Goal: Information Seeking & Learning: Learn about a topic

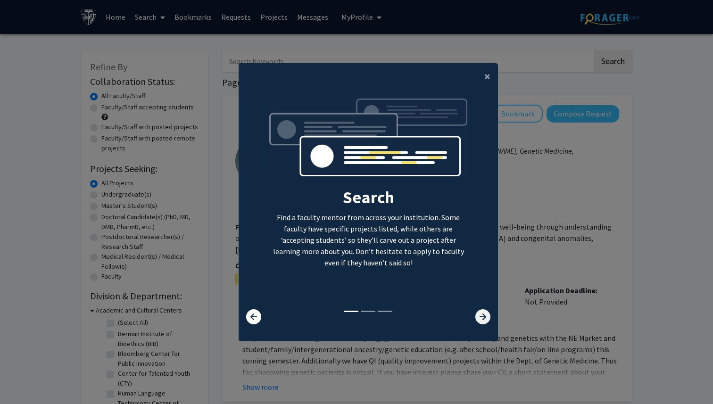
click at [484, 314] on icon at bounding box center [483, 317] width 15 height 15
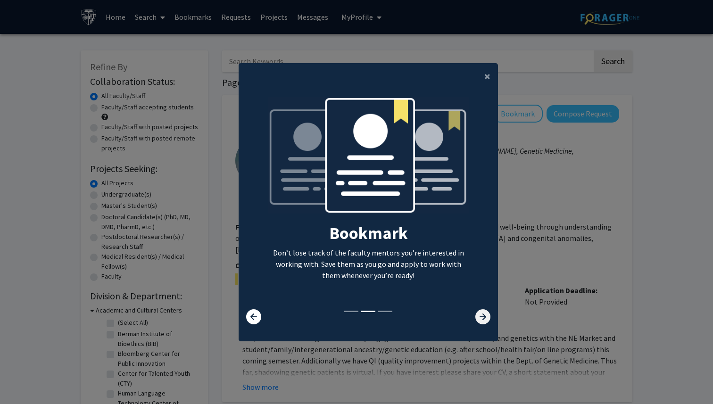
click at [484, 314] on icon at bounding box center [483, 317] width 15 height 15
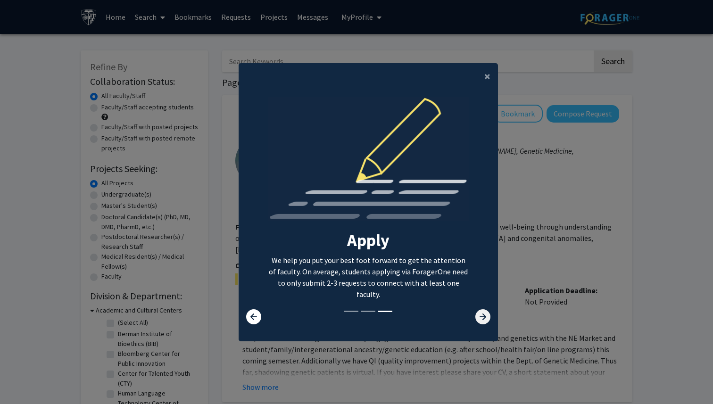
click at [484, 314] on icon at bounding box center [483, 317] width 15 height 15
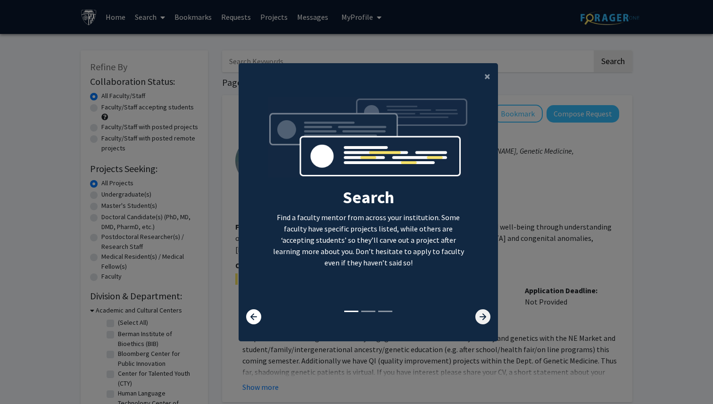
click at [484, 314] on icon at bounding box center [483, 317] width 15 height 15
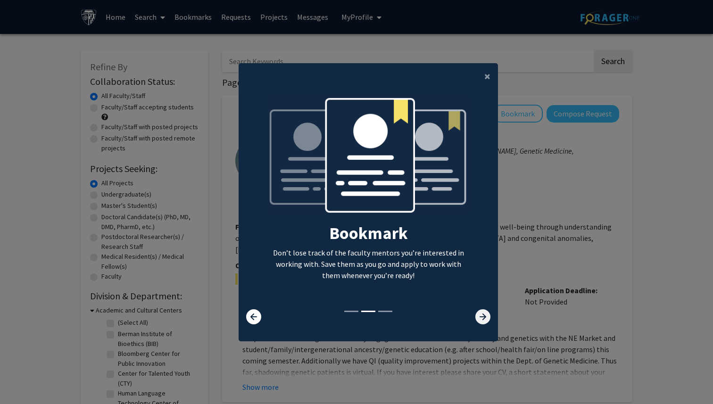
click at [484, 314] on icon at bounding box center [483, 317] width 15 height 15
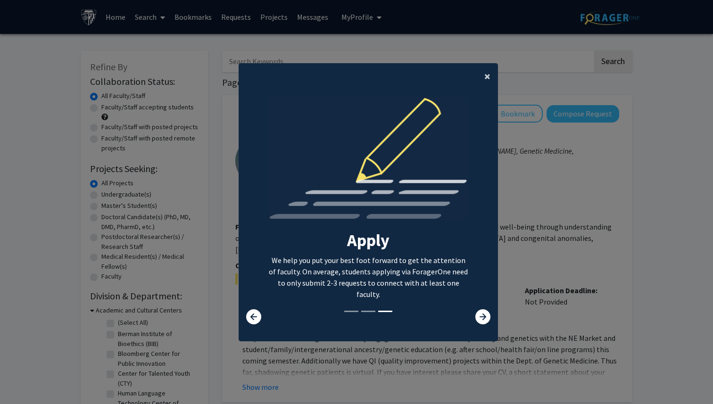
click at [489, 80] on span "×" at bounding box center [488, 76] width 6 height 15
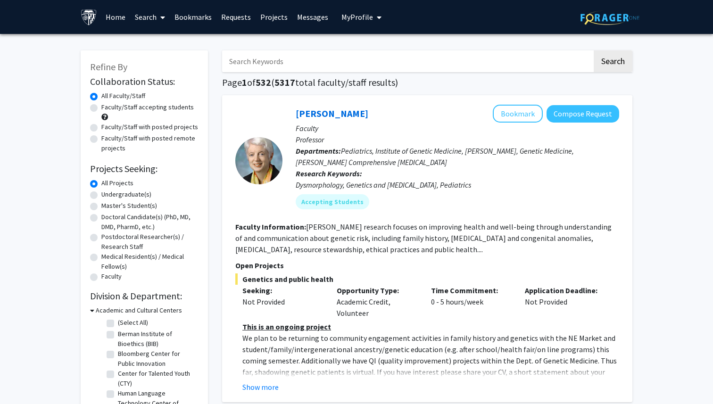
click at [101, 106] on label "Faculty/Staff accepting students" at bounding box center [147, 107] width 92 height 10
click at [101, 106] on input "Faculty/Staff accepting students" at bounding box center [104, 105] width 6 height 6
radio input "true"
click at [101, 207] on label "Master's Student(s)" at bounding box center [129, 206] width 56 height 10
click at [101, 207] on input "Master's Student(s)" at bounding box center [104, 204] width 6 height 6
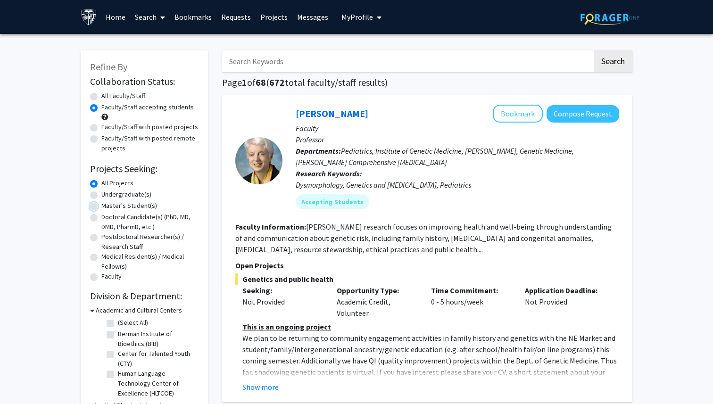
radio input "true"
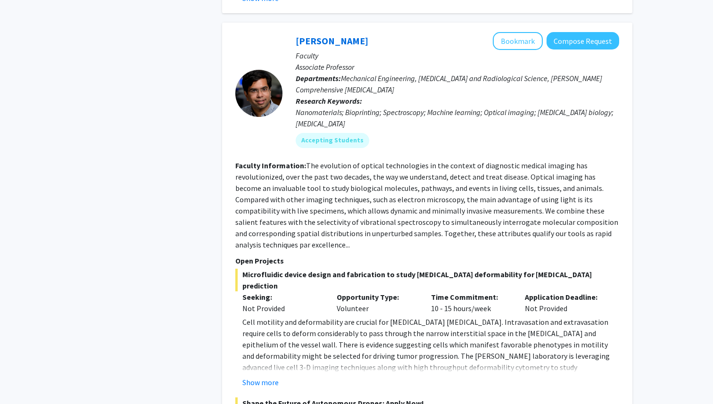
scroll to position [4304, 0]
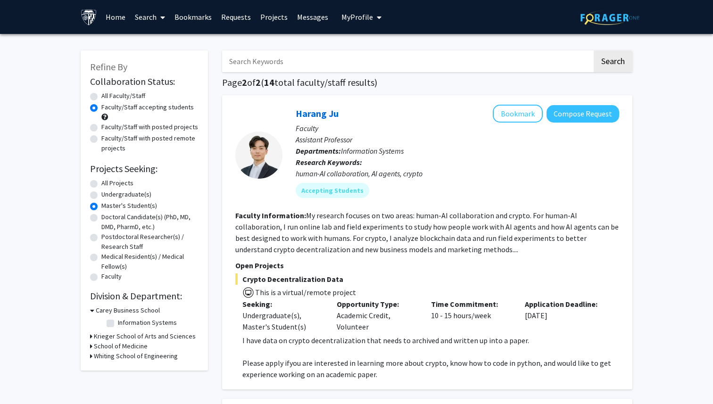
click at [101, 98] on label "All Faculty/Staff" at bounding box center [123, 96] width 44 height 10
click at [101, 97] on input "All Faculty/Staff" at bounding box center [104, 94] width 6 height 6
radio input "true"
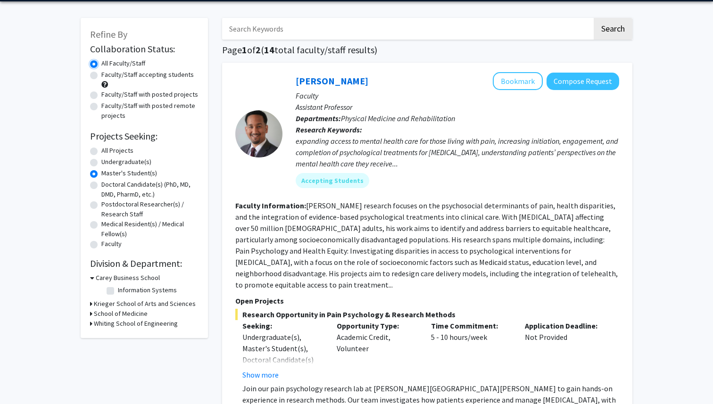
scroll to position [42, 0]
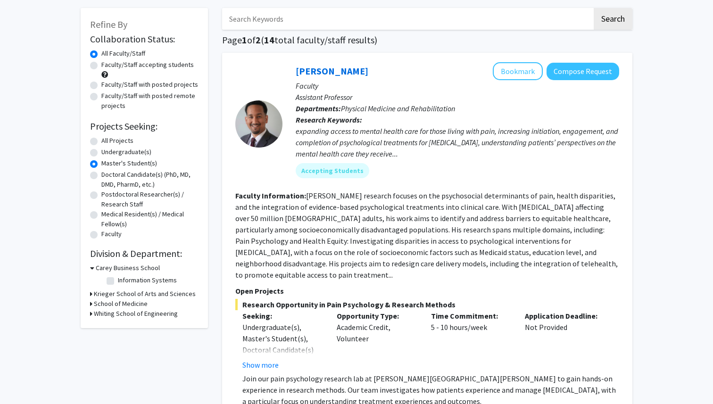
click at [105, 295] on h3 "Krieger School of Arts and Sciences" at bounding box center [145, 294] width 102 height 10
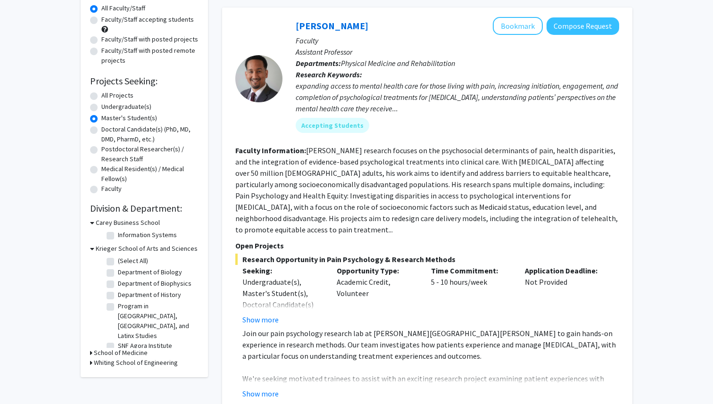
scroll to position [92, 0]
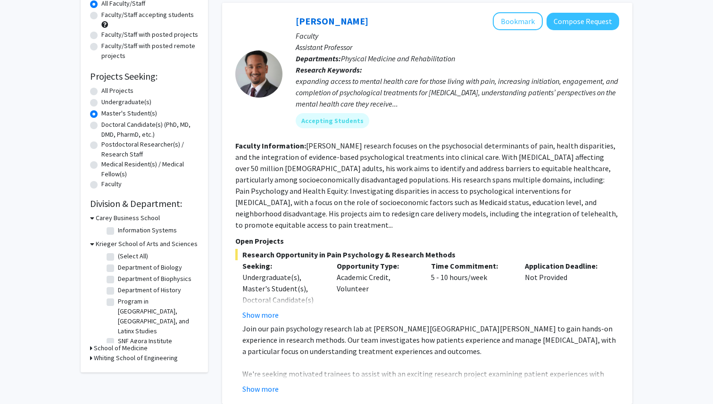
click at [108, 356] on h3 "Whiting School of Engineering" at bounding box center [136, 358] width 84 height 10
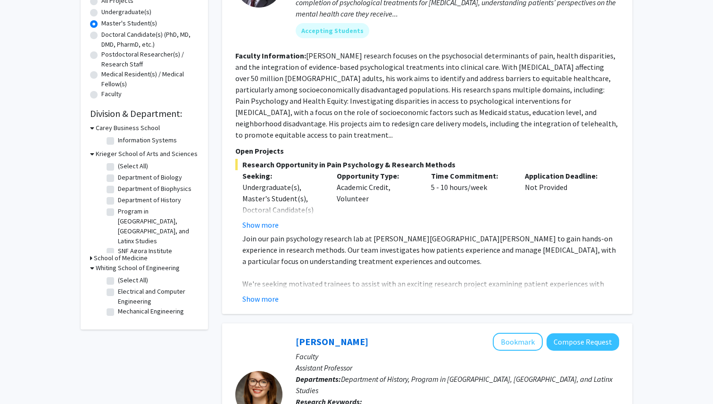
scroll to position [218, 0]
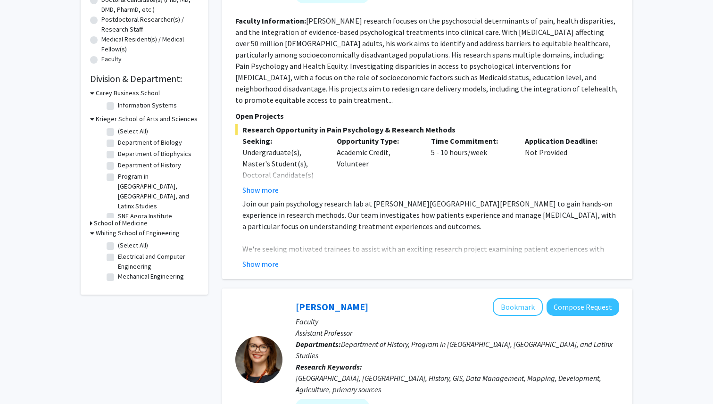
click at [118, 243] on label "(Select All)" at bounding box center [133, 246] width 30 height 10
click at [118, 243] on input "(Select All)" at bounding box center [121, 244] width 6 height 6
checkbox input "true"
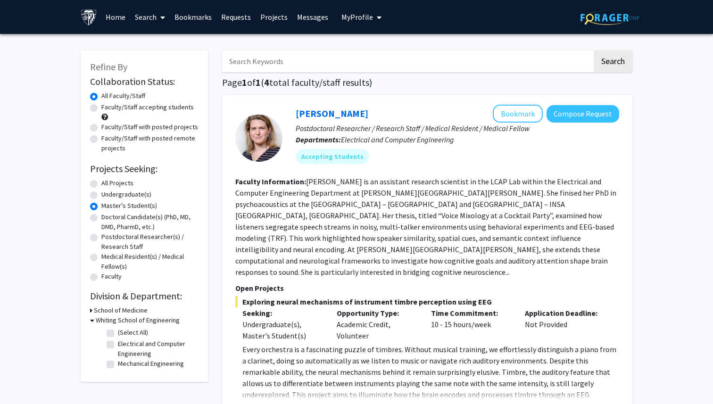
checkbox input "false"
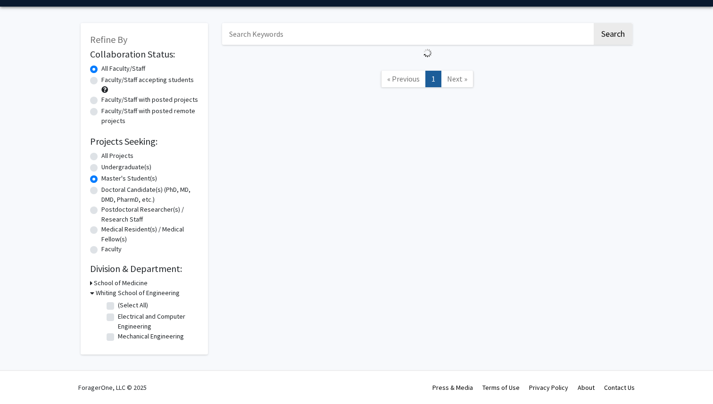
scroll to position [218, 0]
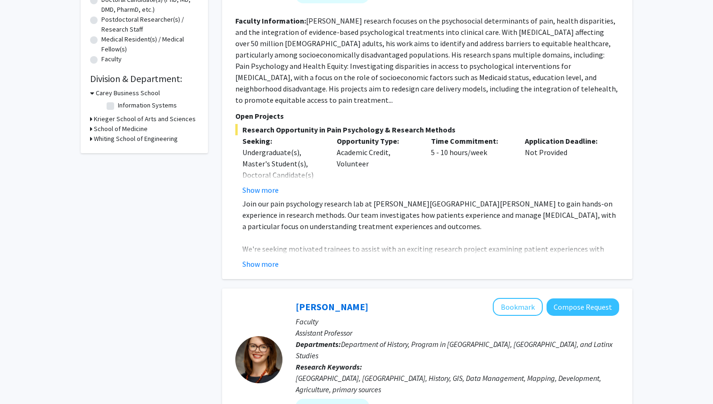
radio input "false"
radio input "true"
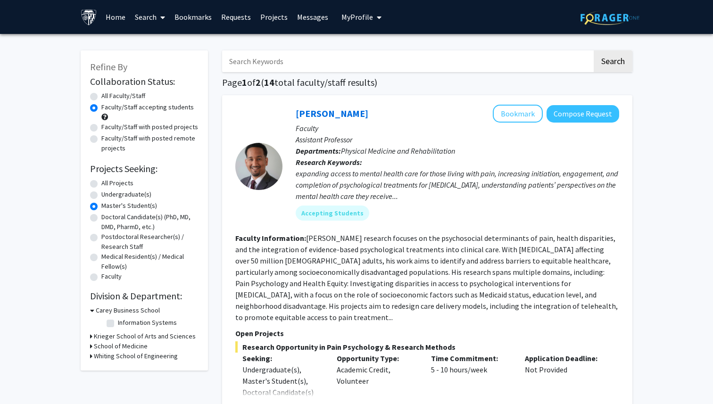
radio input "true"
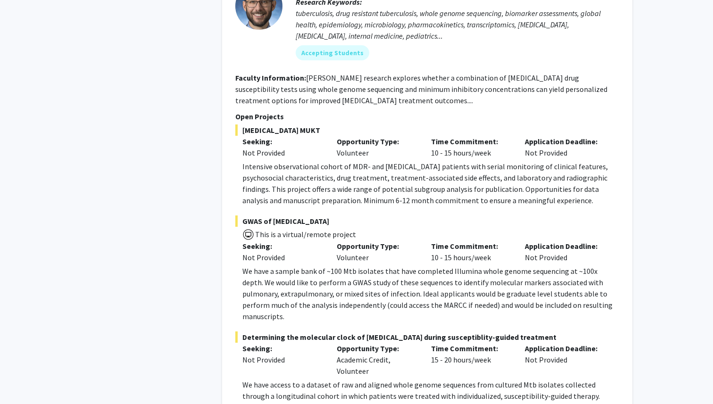
scroll to position [4458, 0]
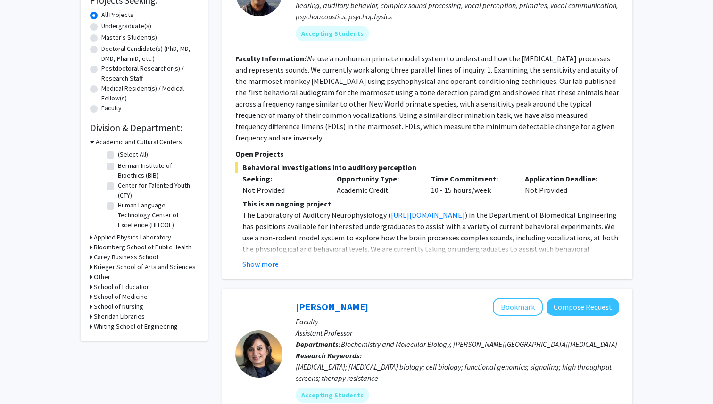
scroll to position [169, 0]
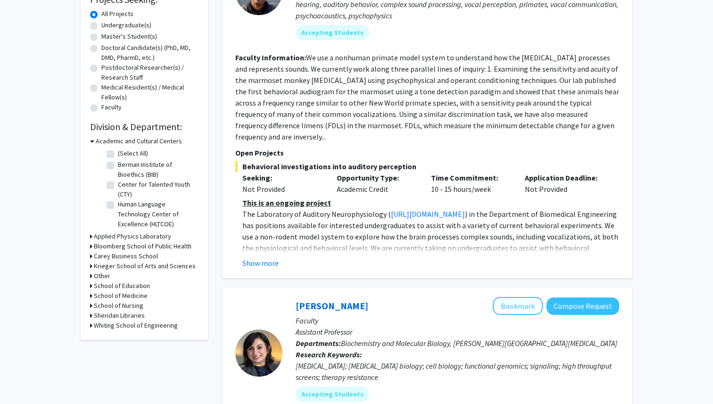
click at [135, 327] on h3 "Whiting School of Engineering" at bounding box center [136, 326] width 84 height 10
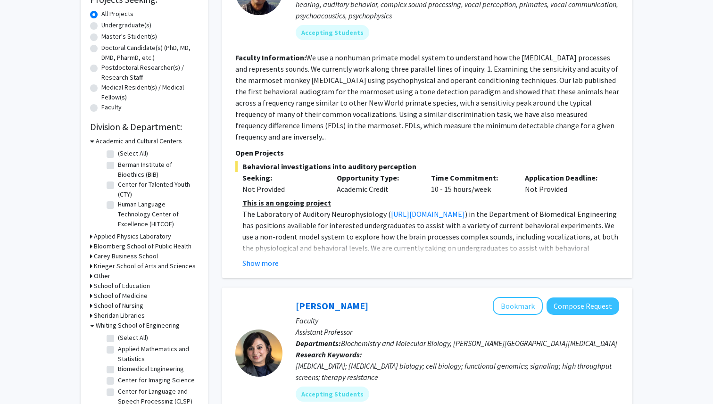
click at [118, 370] on label "Biomedical Engineering" at bounding box center [151, 369] width 66 height 10
click at [118, 370] on input "Biomedical Engineering" at bounding box center [121, 367] width 6 height 6
checkbox input "true"
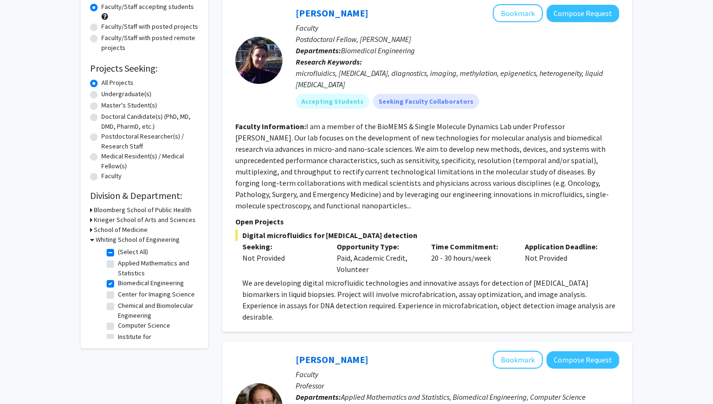
scroll to position [101, 0]
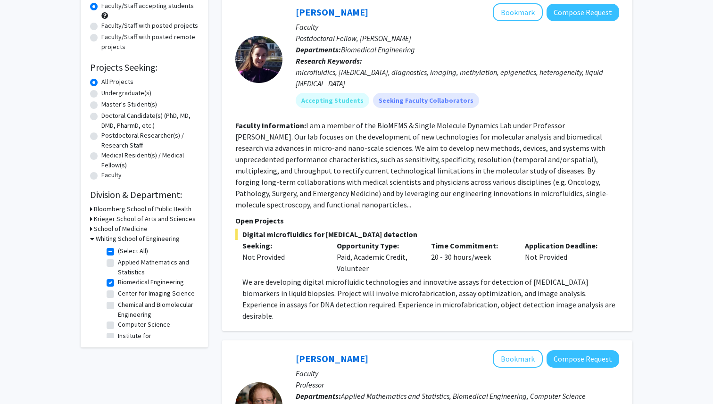
click at [388, 278] on p "We are developing digital microfluidic technologies and innovative assays for d…" at bounding box center [431, 298] width 377 height 45
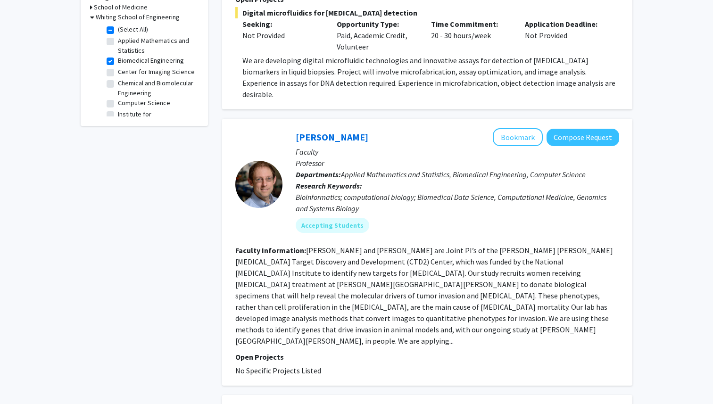
scroll to position [317, 0]
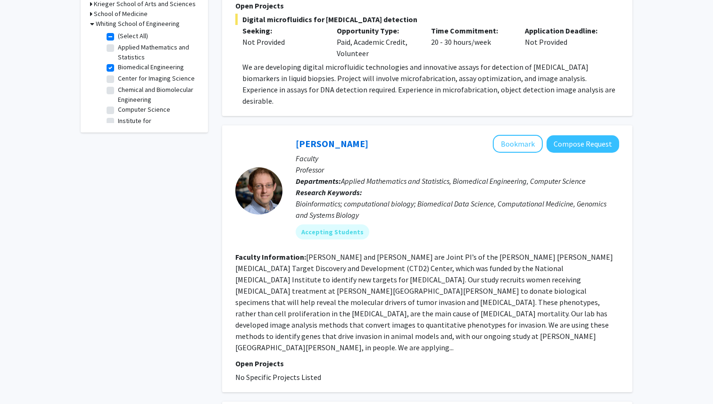
click at [571, 296] on section "Faculty Information: [PERSON_NAME] and [PERSON_NAME] are Joint PI’s of the [PER…" at bounding box center [427, 302] width 384 height 102
click at [592, 288] on fg-read-more "[PERSON_NAME] and [PERSON_NAME] are Joint PI’s of the [PERSON_NAME] [PERSON_NAM…" at bounding box center [424, 302] width 378 height 100
click at [525, 135] on button "Bookmark" at bounding box center [518, 144] width 50 height 18
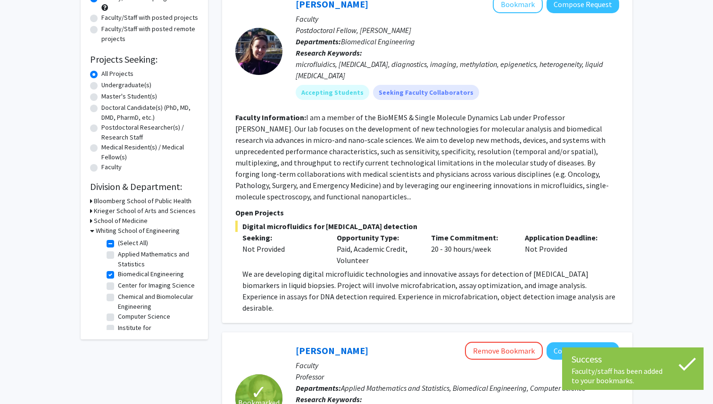
scroll to position [97, 0]
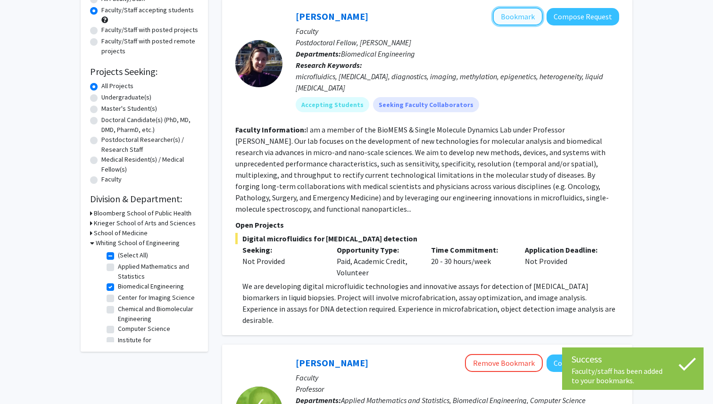
click at [513, 18] on button "Bookmark" at bounding box center [518, 17] width 50 height 18
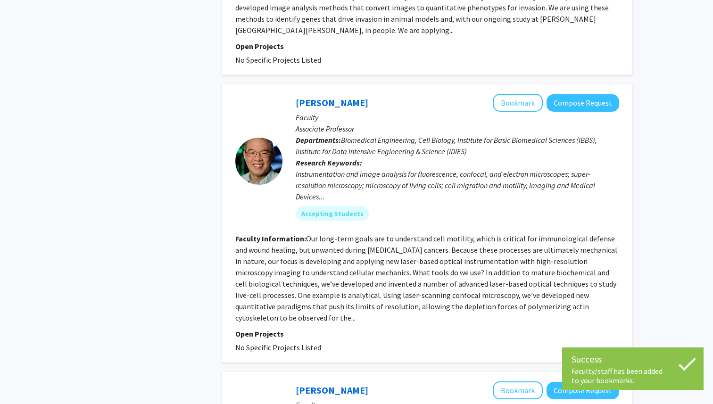
scroll to position [629, 0]
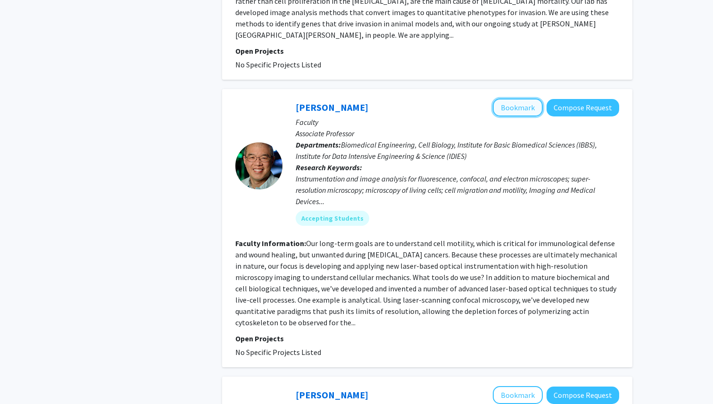
click at [518, 99] on button "Bookmark" at bounding box center [518, 108] width 50 height 18
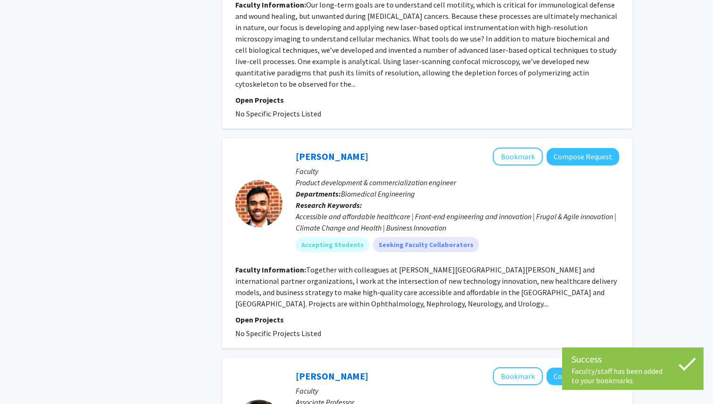
scroll to position [854, 0]
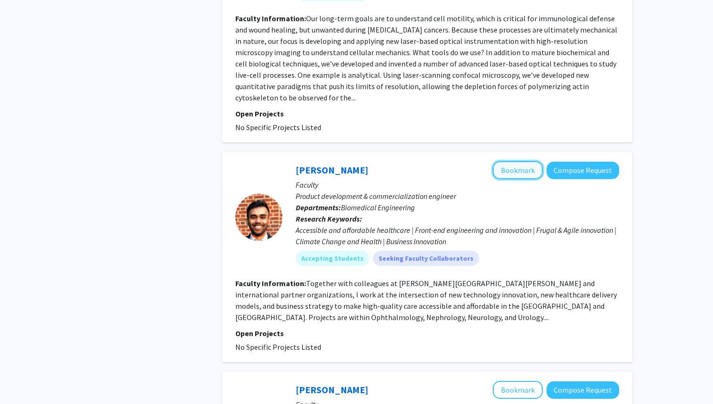
click at [531, 161] on button "Bookmark" at bounding box center [518, 170] width 50 height 18
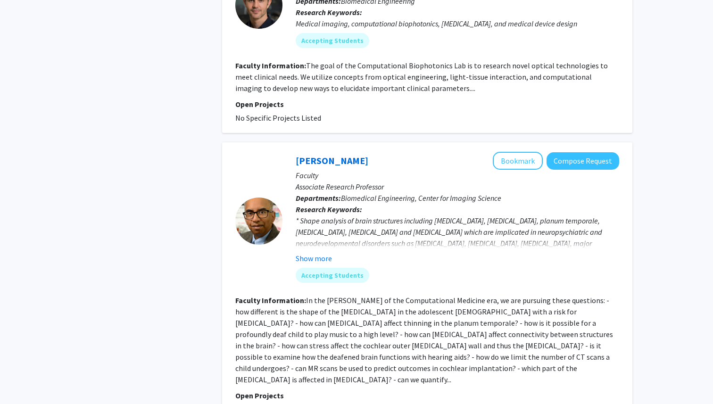
scroll to position [2073, 0]
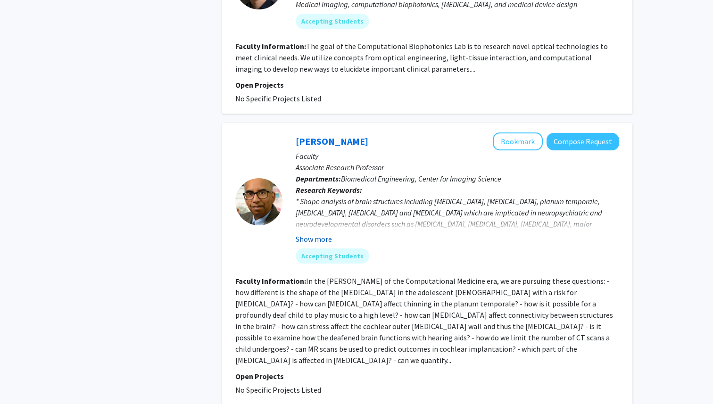
click at [324, 234] on button "Show more" at bounding box center [314, 239] width 36 height 11
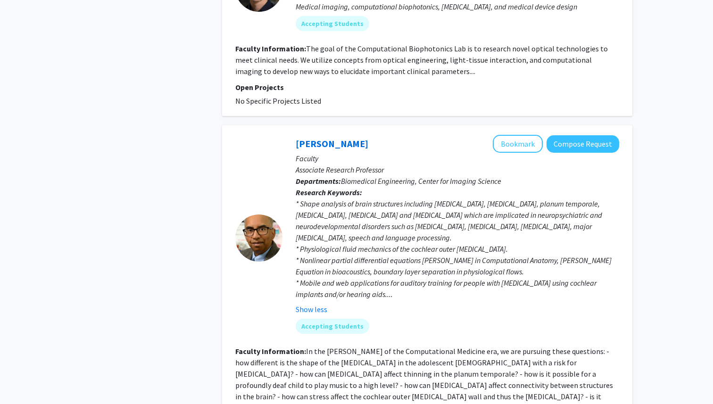
scroll to position [2066, 0]
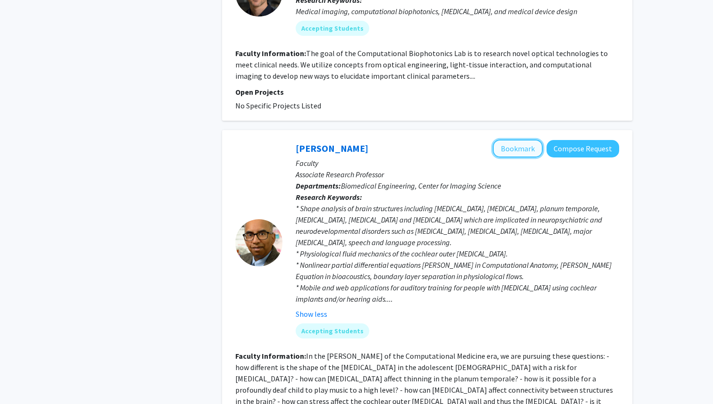
click at [518, 140] on button "Bookmark" at bounding box center [518, 149] width 50 height 18
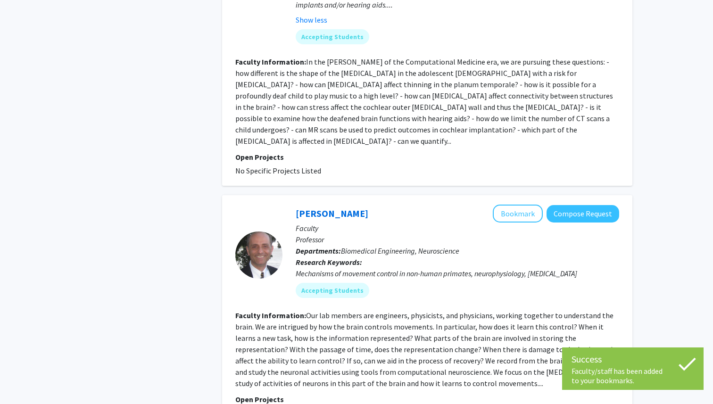
scroll to position [2410, 0]
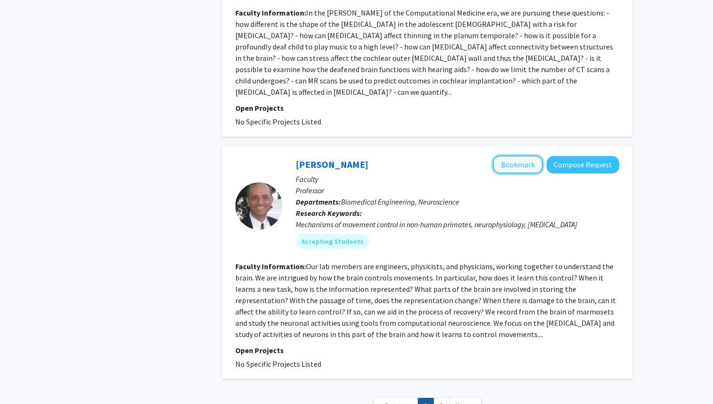
click at [520, 156] on button "Bookmark" at bounding box center [518, 165] width 50 height 18
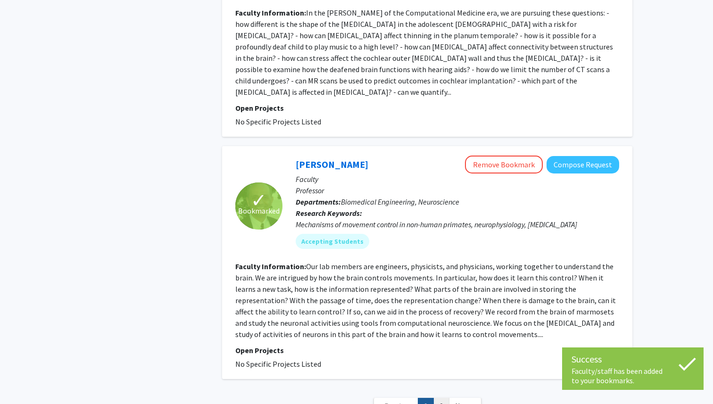
click at [441, 398] on link "2" at bounding box center [442, 406] width 16 height 17
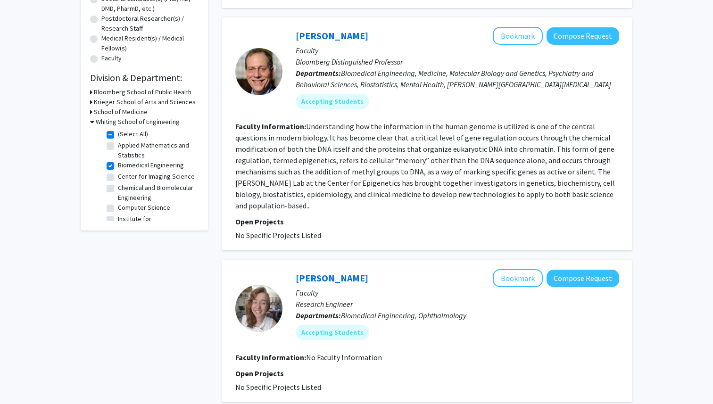
scroll to position [221, 0]
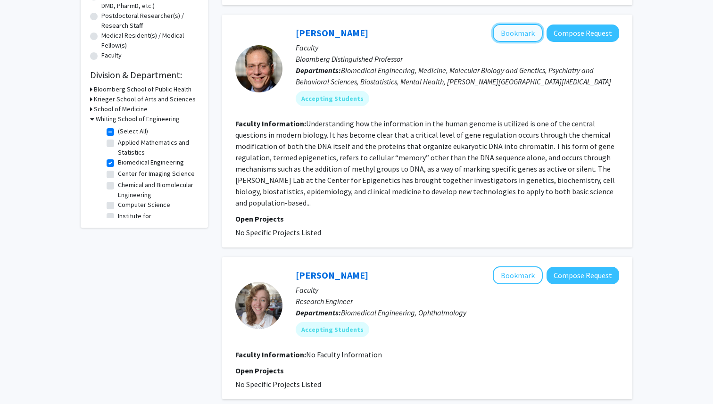
click at [518, 41] on button "Bookmark" at bounding box center [518, 33] width 50 height 18
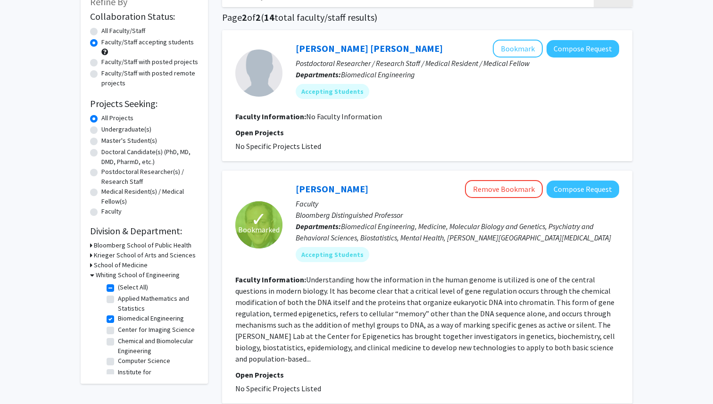
scroll to position [15, 0]
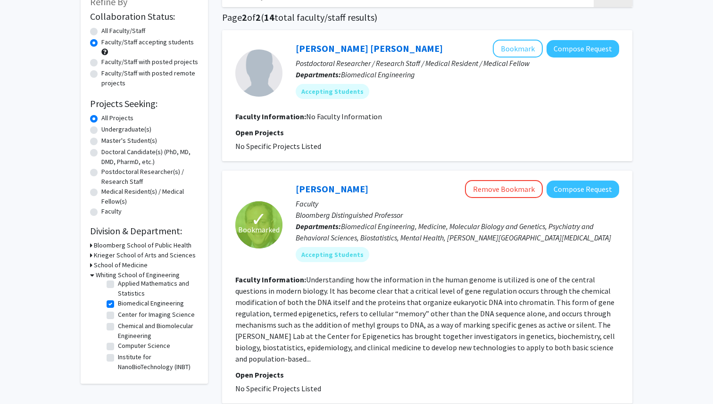
click at [93, 275] on icon at bounding box center [92, 275] width 4 height 10
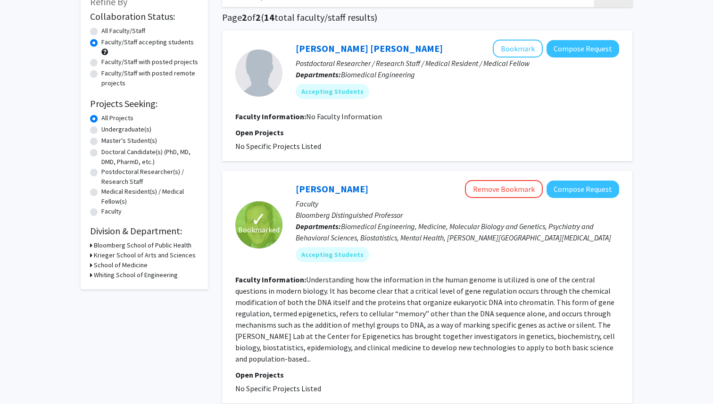
click at [94, 275] on h3 "Whiting School of Engineering" at bounding box center [136, 275] width 84 height 10
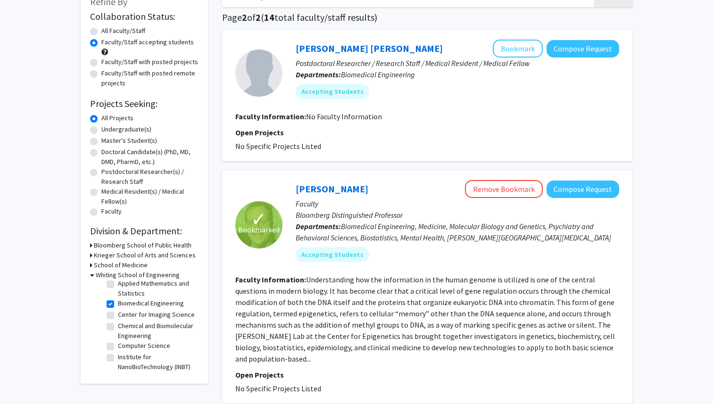
click at [118, 359] on label "Institute for NanoBioTechnology (INBT)" at bounding box center [157, 362] width 78 height 20
click at [118, 359] on input "Institute for NanoBioTechnology (INBT)" at bounding box center [121, 355] width 6 height 6
checkbox input "true"
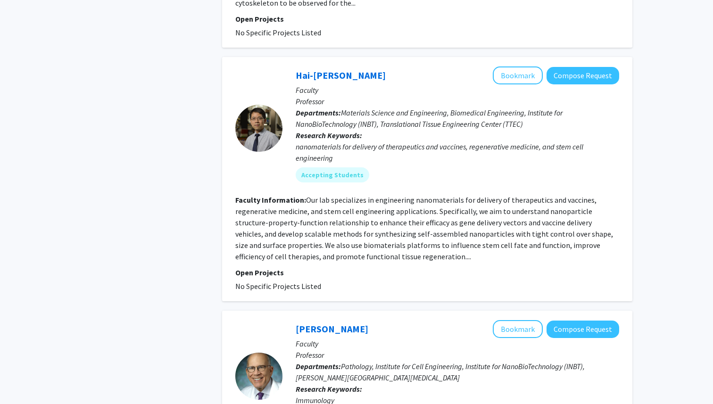
scroll to position [668, 0]
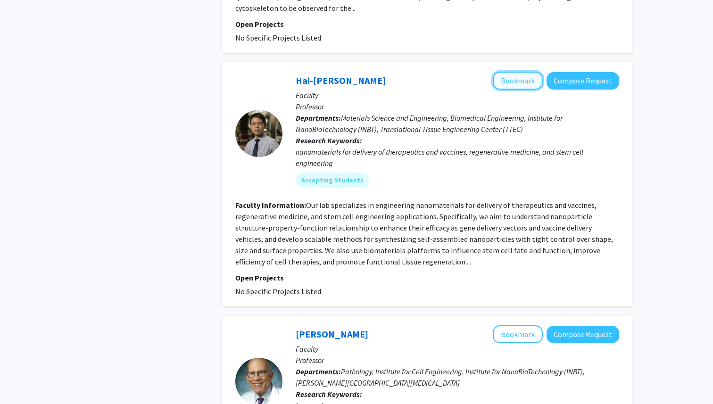
click at [519, 72] on button "Bookmark" at bounding box center [518, 81] width 50 height 18
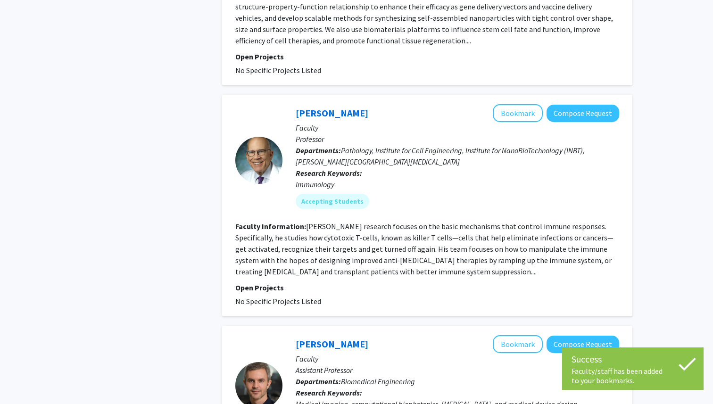
scroll to position [911, 0]
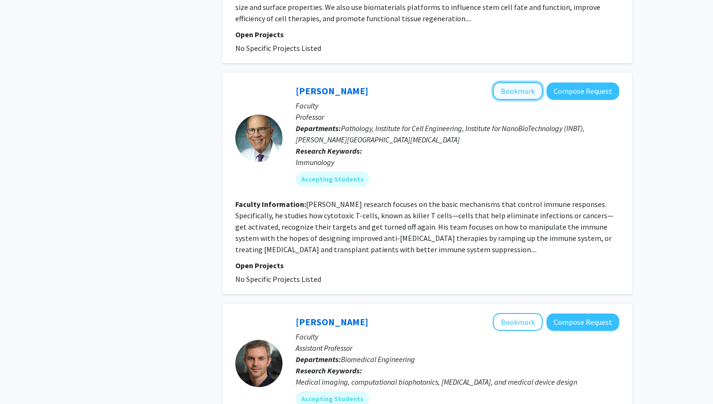
click at [521, 82] on button "Bookmark" at bounding box center [518, 91] width 50 height 18
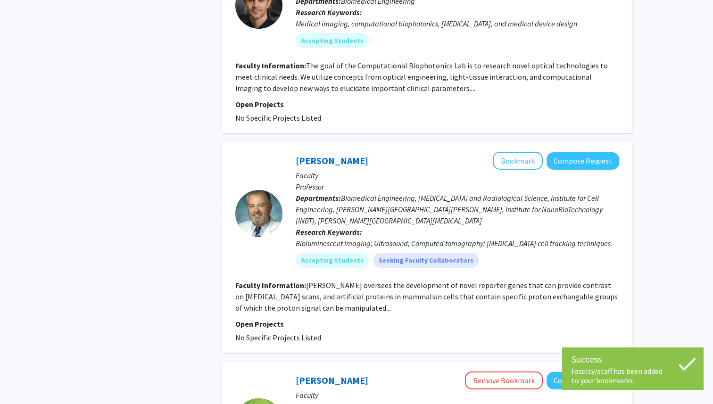
scroll to position [1270, 0]
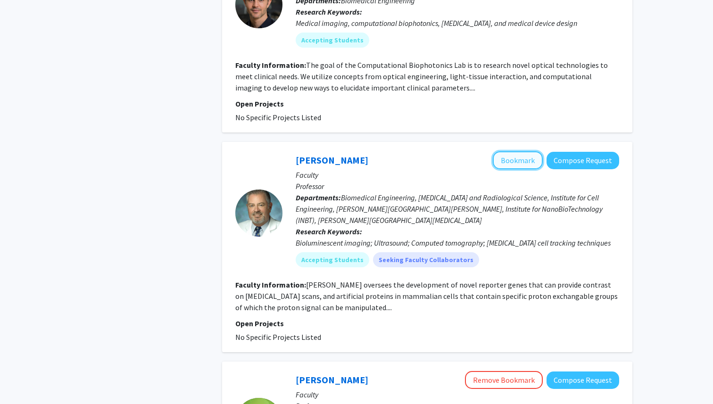
click at [516, 151] on button "Bookmark" at bounding box center [518, 160] width 50 height 18
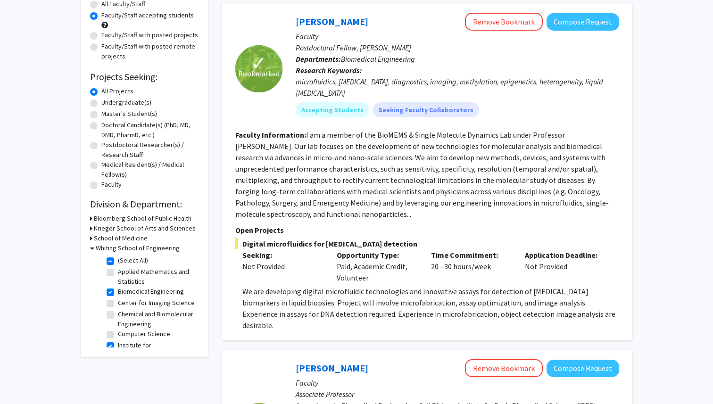
scroll to position [177, 0]
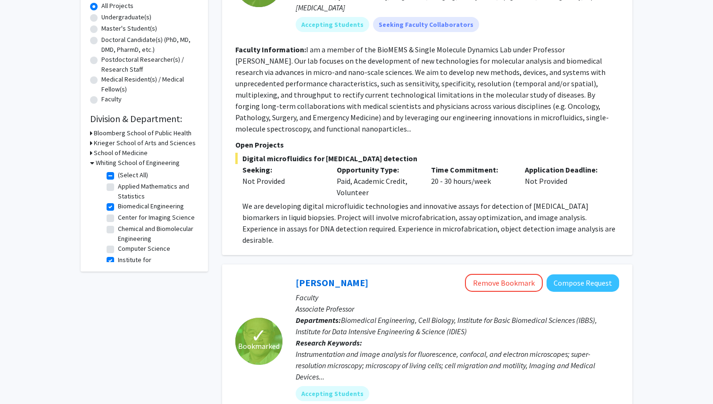
click at [91, 163] on icon at bounding box center [92, 163] width 4 height 10
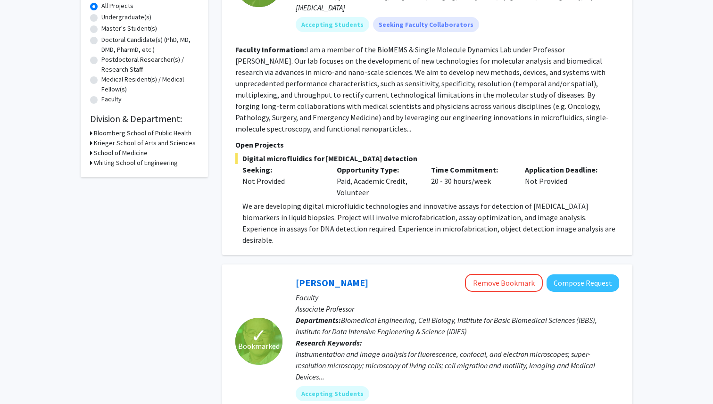
click at [95, 153] on h3 "School of Medicine" at bounding box center [121, 153] width 54 height 10
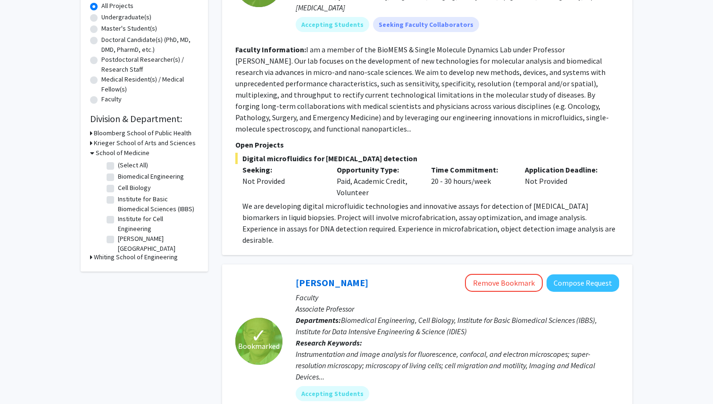
click at [118, 177] on label "Biomedical Engineering" at bounding box center [151, 177] width 66 height 10
click at [118, 177] on input "Biomedical Engineering" at bounding box center [121, 175] width 6 height 6
checkbox input "true"
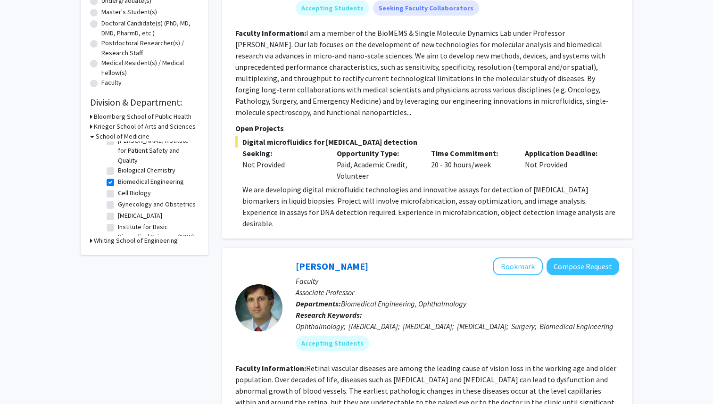
scroll to position [43, 0]
click at [118, 196] on label "Gynecology and Obstetrics" at bounding box center [157, 201] width 78 height 10
click at [118, 196] on input "Gynecology and Obstetrics" at bounding box center [121, 199] width 6 height 6
checkbox input "true"
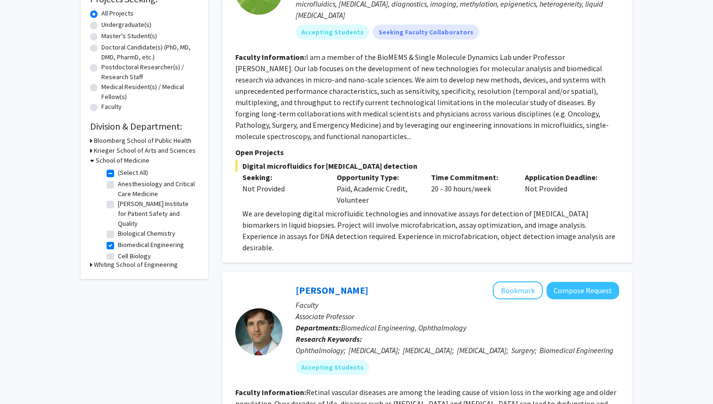
click at [118, 175] on label "(Select All)" at bounding box center [133, 173] width 30 height 10
click at [118, 174] on input "(Select All)" at bounding box center [121, 171] width 6 height 6
checkbox input "false"
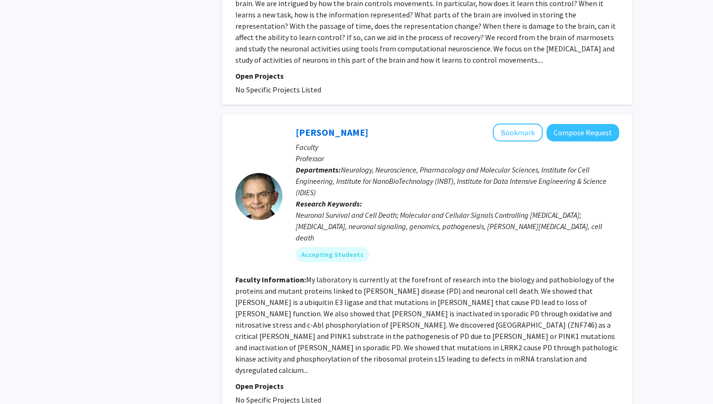
scroll to position [1767, 0]
